Goal: Task Accomplishment & Management: Manage account settings

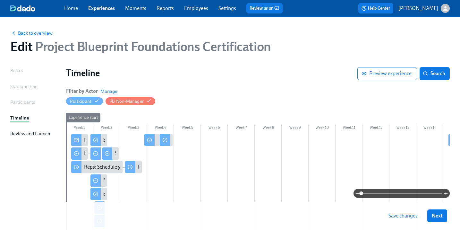
scroll to position [62, 0]
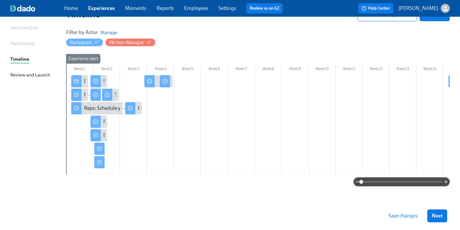
scroll to position [62, 0]
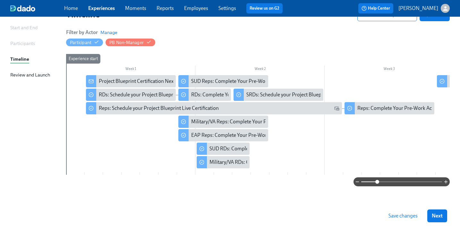
drag, startPoint x: 362, startPoint y: 182, endPoint x: 378, endPoint y: 183, distance: 15.8
click at [378, 183] on span at bounding box center [377, 182] width 4 height 4
click at [392, 106] on div "Reps: Complete Your Pre-Work Account Tiering" at bounding box center [409, 108] width 104 height 7
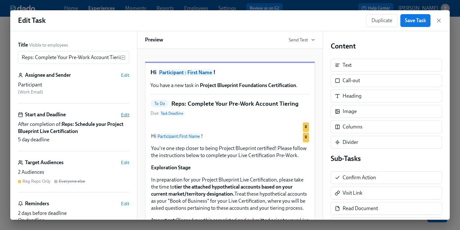
click at [127, 115] on span "Edit" at bounding box center [125, 114] width 8 height 6
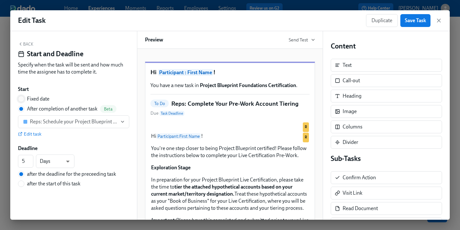
click at [20, 99] on input "Fixed date" at bounding box center [21, 99] width 6 height 6
radio input "true"
radio input "false"
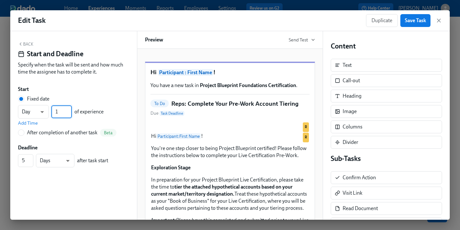
click at [60, 112] on input "1" at bounding box center [61, 111] width 21 height 13
type input "15"
click at [91, 87] on div "Start" at bounding box center [73, 89] width 111 height 7
drag, startPoint x: 24, startPoint y: 158, endPoint x: 28, endPoint y: 158, distance: 3.9
click at [24, 158] on input "5" at bounding box center [25, 160] width 15 height 13
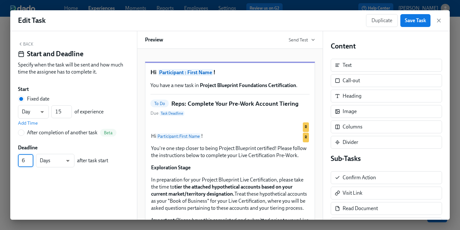
click at [29, 159] on input "6" at bounding box center [25, 160] width 15 height 13
type input "7"
click at [29, 159] on input "7" at bounding box center [25, 160] width 15 height 13
click at [426, 22] on button "Save Task" at bounding box center [415, 20] width 30 height 13
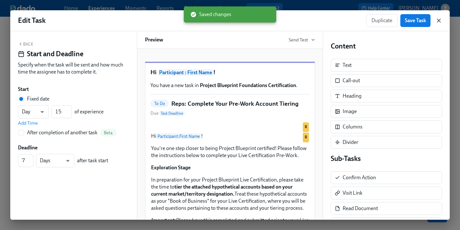
click at [439, 20] on icon "button" at bounding box center [438, 20] width 6 height 6
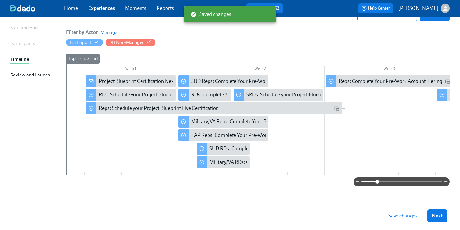
click at [400, 218] on span "Save changes" at bounding box center [402, 215] width 29 height 6
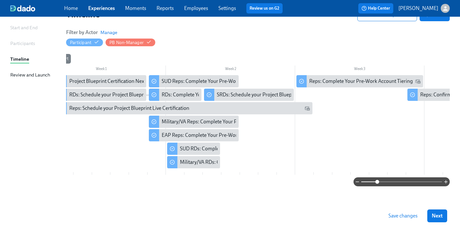
scroll to position [0, 31]
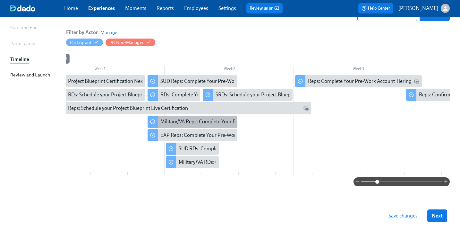
click at [205, 119] on div "Military/VA Reps: Complete Your Pre-Work Account Tiering" at bounding box center [224, 121] width 129 height 7
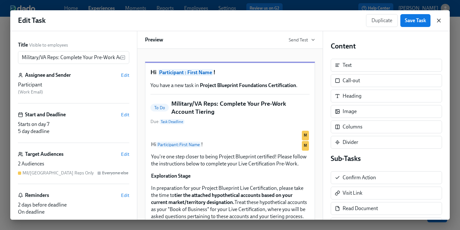
click at [439, 23] on icon "button" at bounding box center [438, 20] width 6 height 6
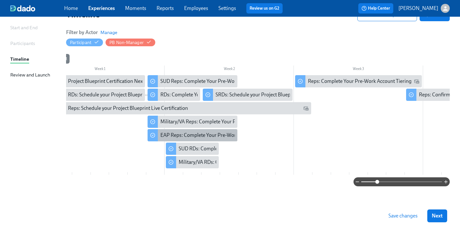
click at [190, 134] on div "EAP Reps: Complete Your Pre-Work Account Tiering" at bounding box center [217, 134] width 114 height 7
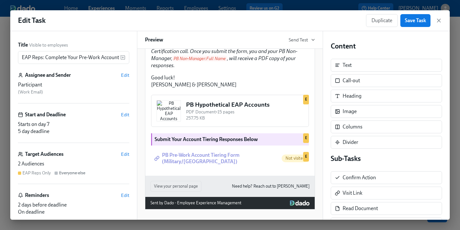
scroll to position [42, 0]
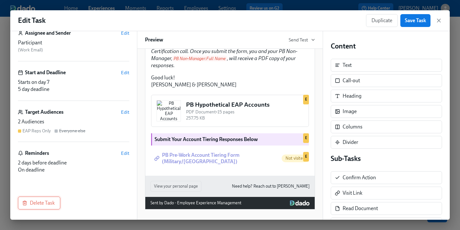
click at [48, 204] on span "Delete Task" at bounding box center [38, 202] width 31 height 6
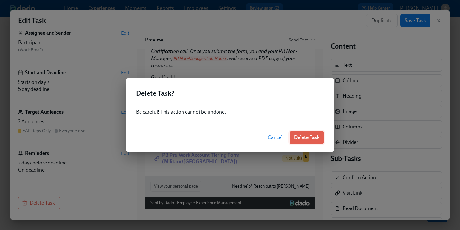
click at [304, 136] on span "Delete Task" at bounding box center [306, 137] width 25 height 6
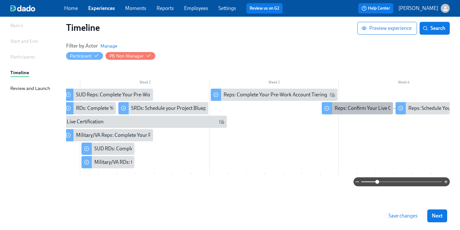
scroll to position [0, 133]
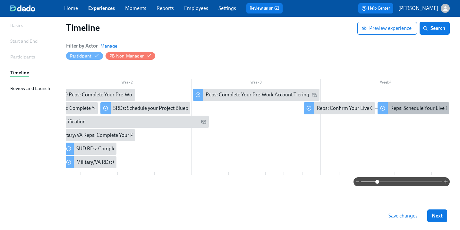
click at [407, 107] on div "Reps: Schedule Your Live Certification Reassessment" at bounding box center [447, 108] width 114 height 7
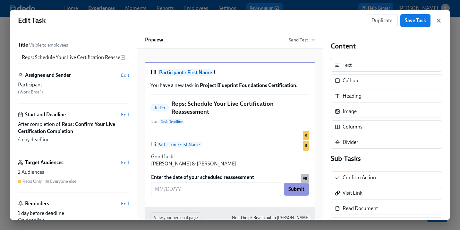
click at [438, 22] on icon "button" at bounding box center [438, 20] width 6 height 6
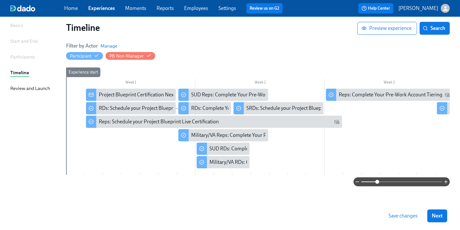
click at [399, 216] on span "Save changes" at bounding box center [402, 215] width 29 height 6
click at [195, 94] on div "SUD Reps: Complete Your Pre-Work Account Tiering" at bounding box center [248, 94] width 114 height 7
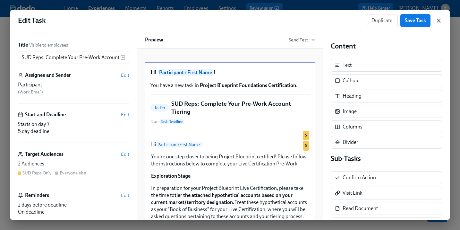
click at [437, 21] on icon "button" at bounding box center [438, 20] width 6 height 6
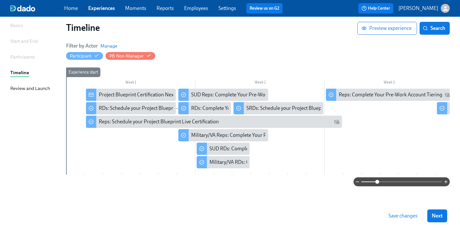
click at [401, 216] on span "Save changes" at bounding box center [402, 215] width 29 height 6
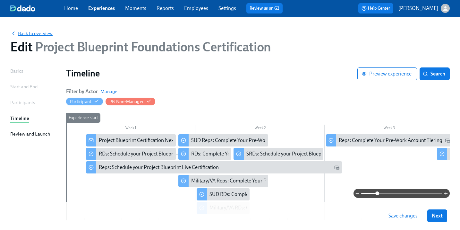
click at [32, 32] on span "Back to overview" at bounding box center [31, 33] width 42 height 6
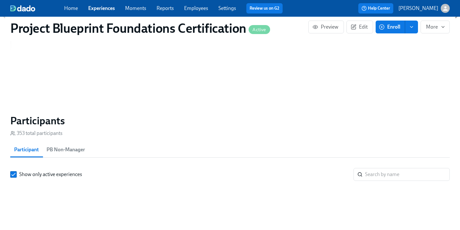
scroll to position [464, 0]
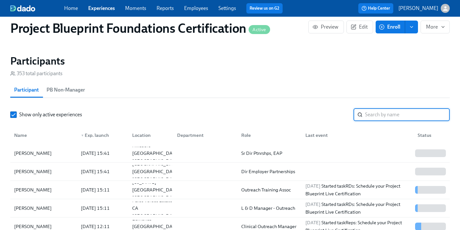
click at [403, 117] on input "search" at bounding box center [407, 114] width 85 height 13
click at [48, 171] on div "Garret Thomas" at bounding box center [44, 171] width 64 height 13
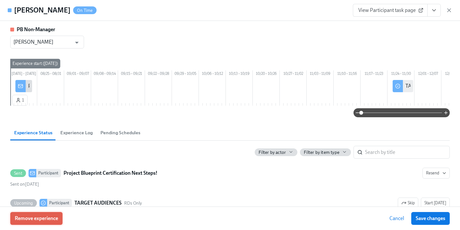
click at [49, 215] on span "Remove experience" at bounding box center [36, 218] width 43 height 6
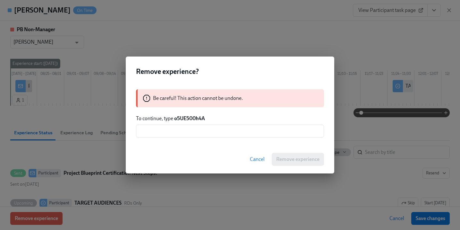
click at [256, 157] on span "Cancel" at bounding box center [257, 159] width 15 height 6
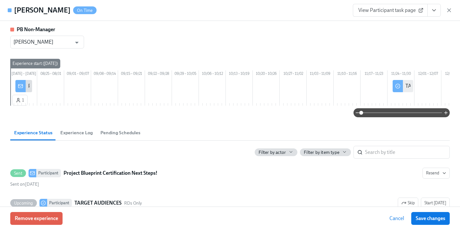
click at [391, 10] on span "View Participant task page" at bounding box center [390, 10] width 64 height 6
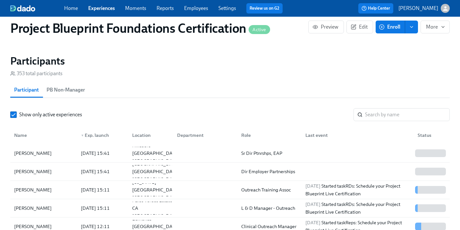
click at [413, 27] on icon "enroll" at bounding box center [411, 26] width 5 height 5
click at [402, 120] on input "search" at bounding box center [407, 114] width 85 height 13
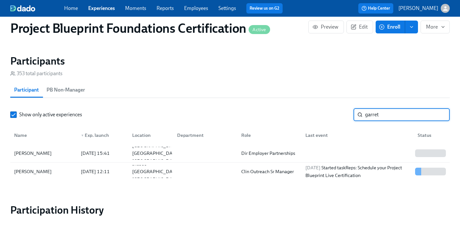
type input "garret"
click at [33, 155] on div "Garret Thomas" at bounding box center [33, 153] width 43 height 8
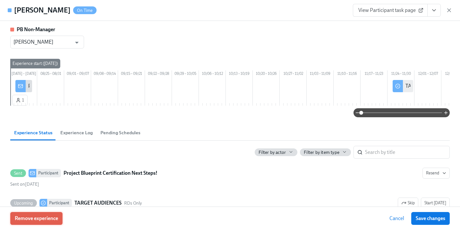
click at [51, 219] on span "Remove experience" at bounding box center [36, 218] width 43 height 6
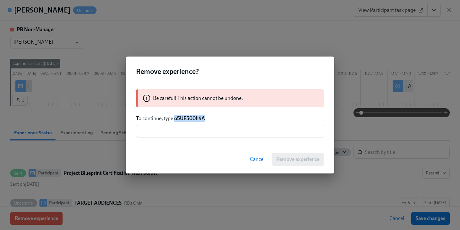
drag, startPoint x: 209, startPoint y: 118, endPoint x: 175, endPoint y: 120, distance: 34.0
click at [175, 120] on p "To continue, type o5UE500h4A" at bounding box center [230, 118] width 188 height 7
copy strong "o5UE500h4A"
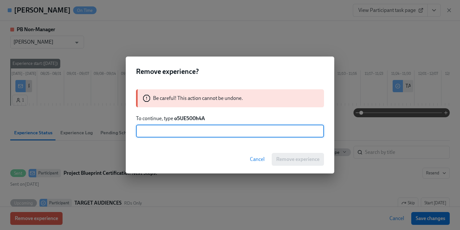
click at [194, 135] on input "text" at bounding box center [230, 130] width 188 height 13
paste input "o5UE500h4A"
type input "o5UE500h4A"
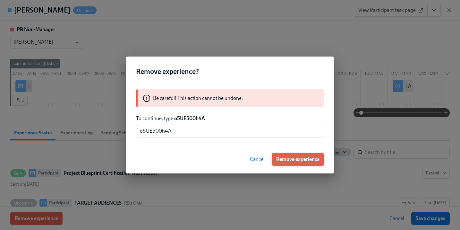
click at [316, 158] on span "Remove experience" at bounding box center [297, 159] width 43 height 6
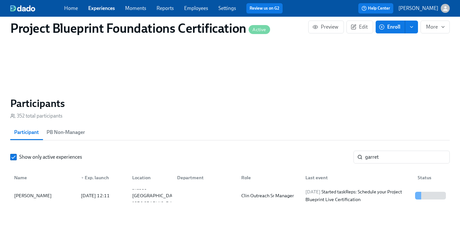
scroll to position [441, 0]
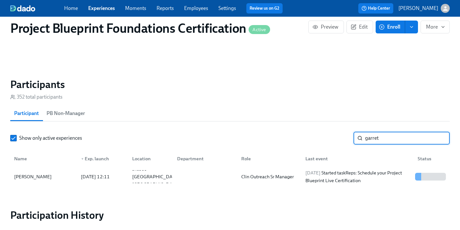
drag, startPoint x: 385, startPoint y: 137, endPoint x: 384, endPoint y: 142, distance: 5.2
click at [384, 142] on input "garret" at bounding box center [407, 137] width 85 height 13
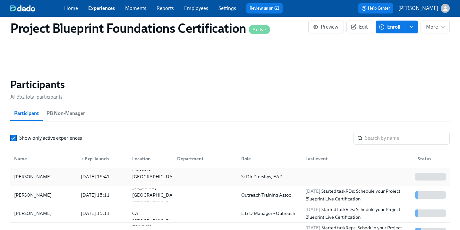
click at [28, 180] on div "Liz Barton" at bounding box center [33, 176] width 43 height 8
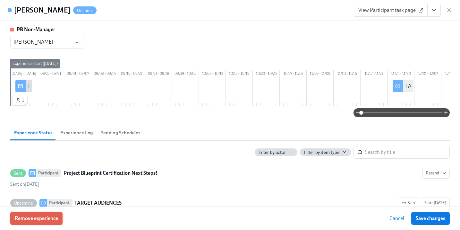
click at [45, 217] on span "Remove experience" at bounding box center [36, 218] width 43 height 6
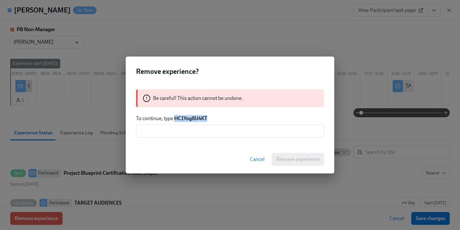
drag, startPoint x: 220, startPoint y: 119, endPoint x: 175, endPoint y: 119, distance: 45.2
click at [175, 119] on p "To continue, type HC1Yog8U4KT" at bounding box center [230, 118] width 188 height 7
copy strong "HC1Yog8U4KT"
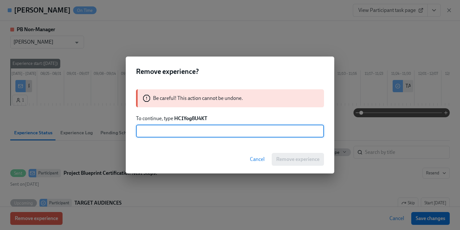
click at [189, 134] on input "text" at bounding box center [230, 130] width 188 height 13
paste input "HC1Yog8U4KT"
type input "HC1Yog8U4KT"
click at [298, 159] on span "Remove experience" at bounding box center [297, 159] width 43 height 6
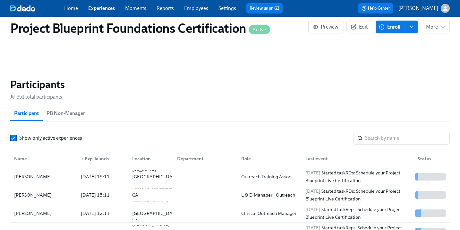
scroll to position [0, 467]
click at [393, 138] on input "search" at bounding box center [407, 137] width 85 height 13
type input "hoss"
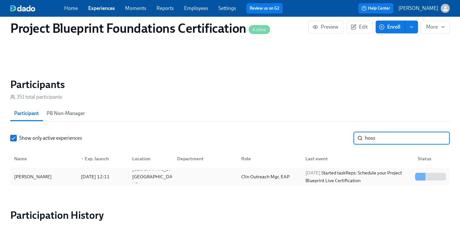
click at [28, 180] on div "Megan Hoss" at bounding box center [33, 176] width 43 height 8
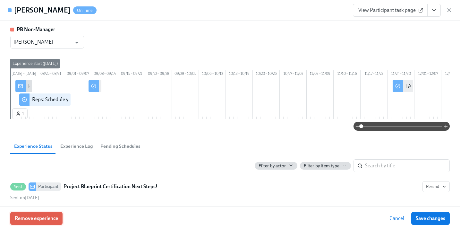
click at [46, 219] on span "Remove experience" at bounding box center [36, 218] width 43 height 6
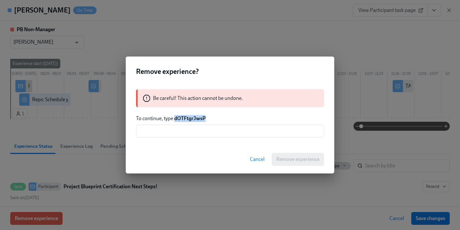
drag, startPoint x: 175, startPoint y: 119, endPoint x: 210, endPoint y: 118, distance: 35.3
click at [210, 118] on p "To continue, type dOTFtgrJwsP" at bounding box center [230, 118] width 188 height 7
copy strong "dOTFtgrJwsP"
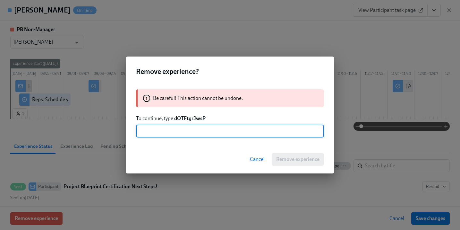
click at [199, 134] on input "text" at bounding box center [230, 130] width 188 height 13
paste input "dOTFtgrJwsP"
type input "dOTFtgrJwsP"
click at [291, 159] on span "Remove experience" at bounding box center [297, 159] width 43 height 6
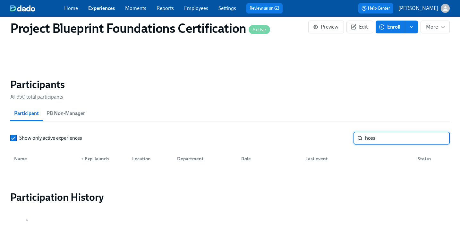
drag, startPoint x: 400, startPoint y: 141, endPoint x: 360, endPoint y: 142, distance: 40.4
click at [360, 142] on div "hoss ​" at bounding box center [401, 137] width 96 height 13
type input "ray"
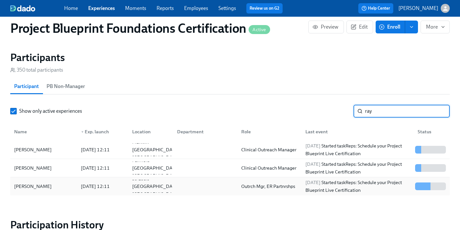
scroll to position [472, 0]
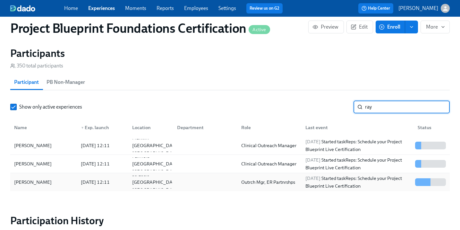
click at [30, 185] on div "Chris Ray" at bounding box center [33, 182] width 43 height 8
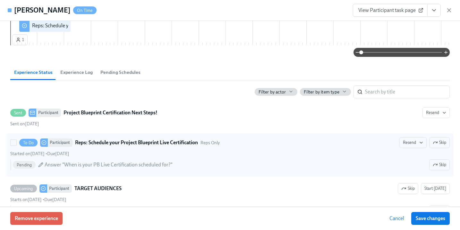
scroll to position [107, 0]
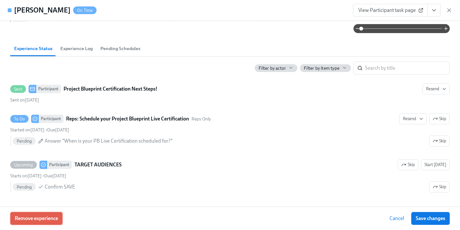
click at [45, 218] on span "Remove experience" at bounding box center [36, 218] width 43 height 6
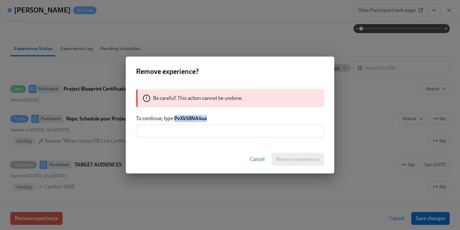
drag, startPoint x: 174, startPoint y: 118, endPoint x: 219, endPoint y: 117, distance: 44.2
click at [219, 117] on p "To continue, type PvXkS8NA4ux" at bounding box center [230, 118] width 188 height 7
copy strong "PvXkS8NA4ux"
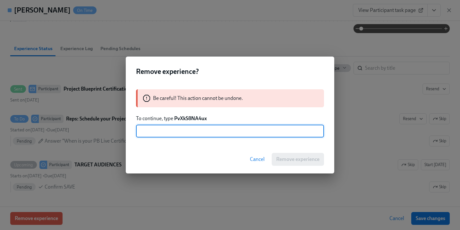
click at [211, 130] on input "text" at bounding box center [230, 130] width 188 height 13
paste input "PvXkS8NA4ux"
type input "PvXkS8NA4ux"
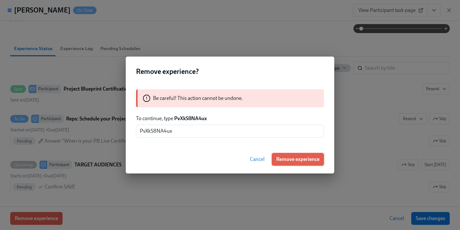
click at [295, 155] on button "Remove experience" at bounding box center [298, 159] width 52 height 13
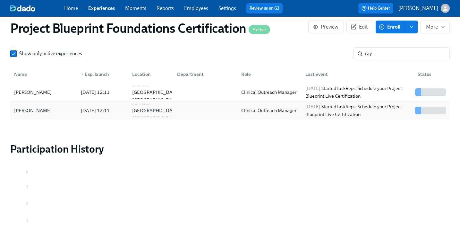
scroll to position [525, 0]
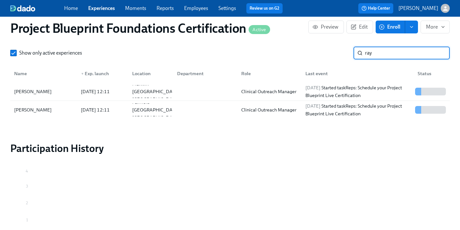
drag, startPoint x: 378, startPoint y: 57, endPoint x: 382, endPoint y: 56, distance: 4.0
click at [382, 56] on input "ray" at bounding box center [407, 52] width 85 height 13
drag, startPoint x: 438, startPoint y: 54, endPoint x: 426, endPoint y: 59, distance: 13.0
click at [438, 54] on input "ray" at bounding box center [407, 52] width 85 height 13
